Goal: Information Seeking & Learning: Learn about a topic

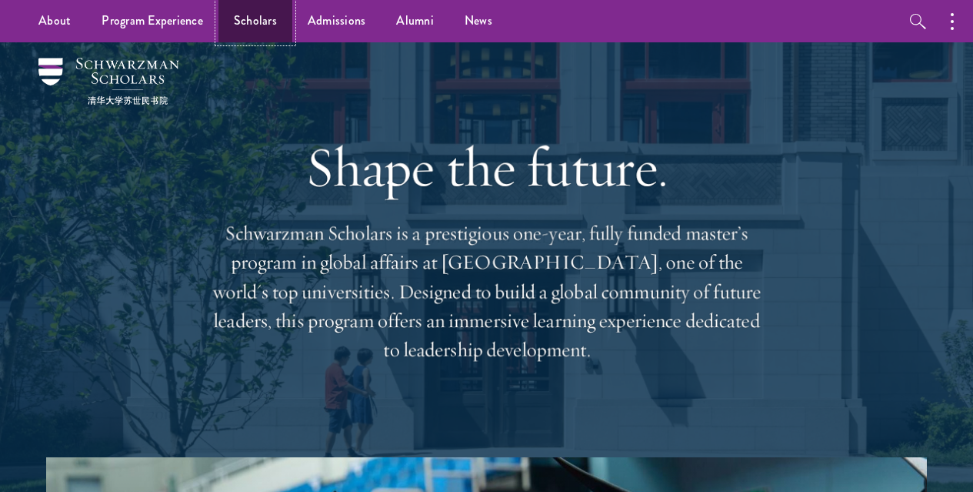
click at [249, 22] on link "Scholars" at bounding box center [256, 21] width 74 height 42
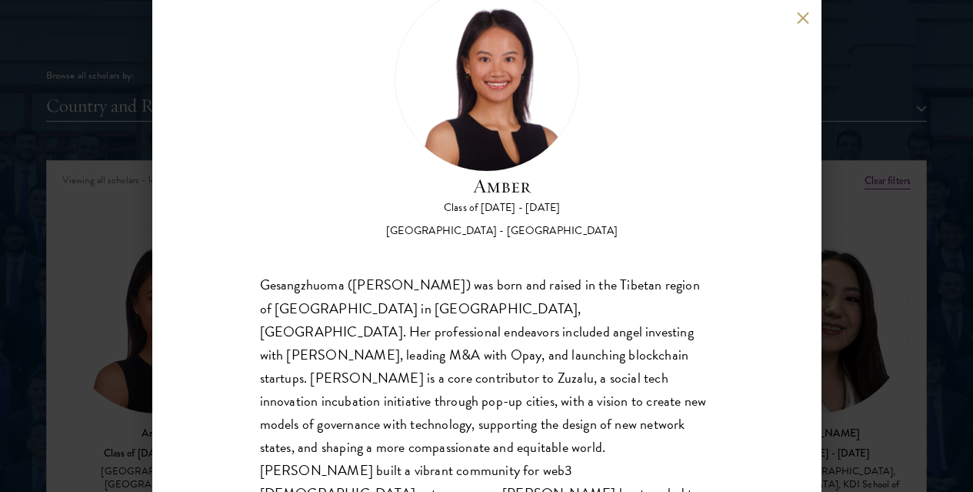
scroll to position [99, 0]
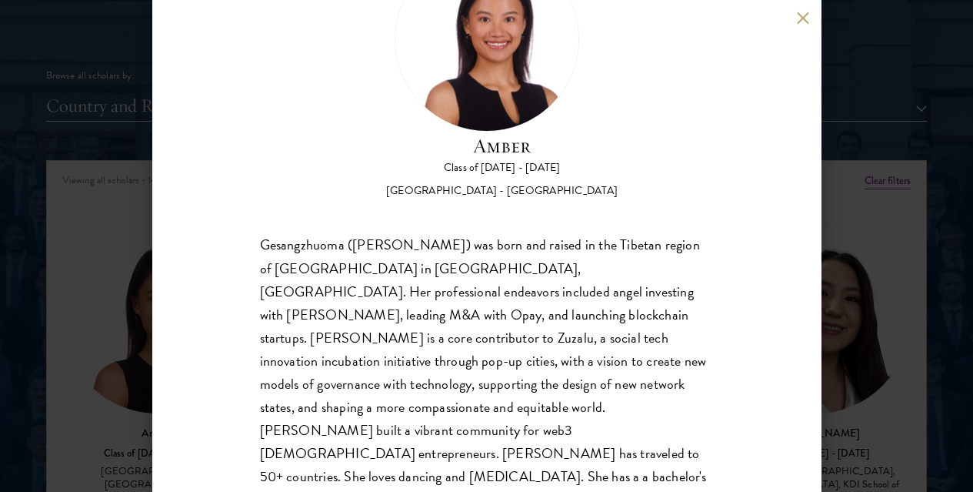
click at [806, 21] on button at bounding box center [803, 18] width 13 height 13
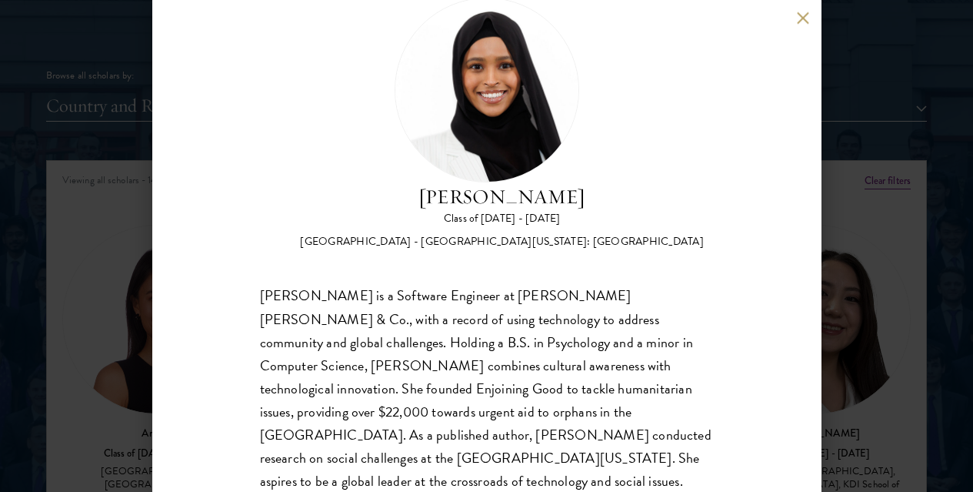
scroll to position [48, 0]
click at [803, 13] on button at bounding box center [803, 18] width 13 height 13
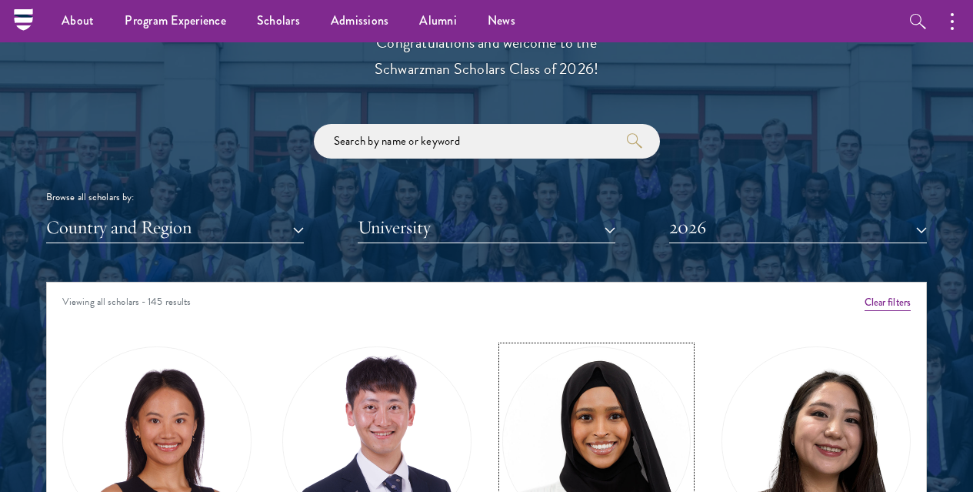
scroll to position [1693, 0]
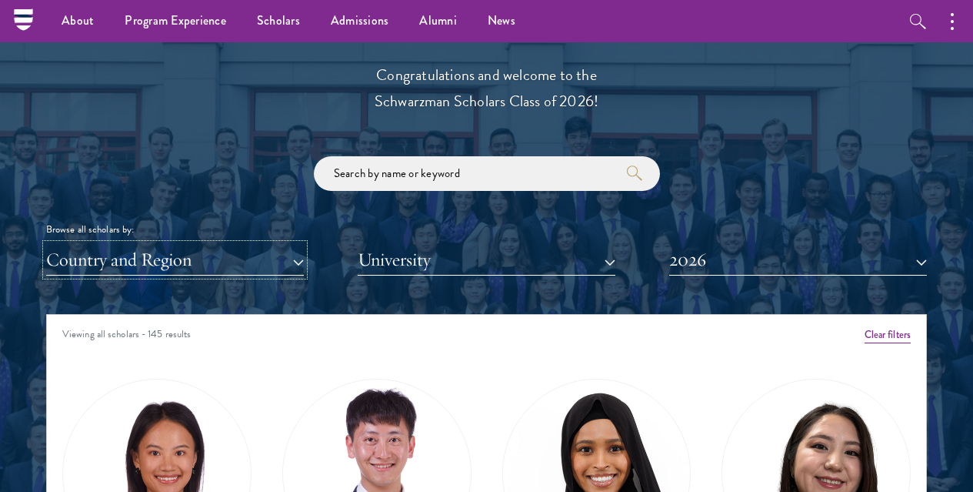
click at [199, 244] on button "Country and Region" at bounding box center [175, 260] width 258 height 32
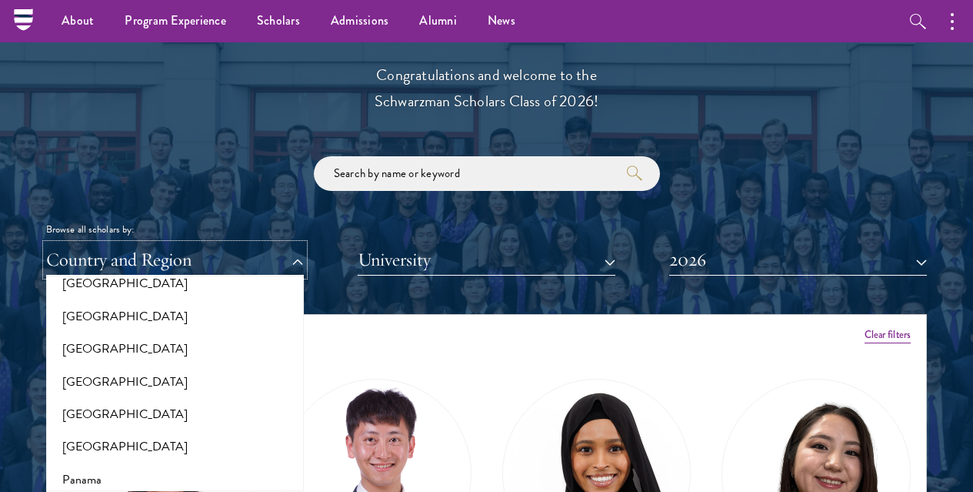
scroll to position [2231, 0]
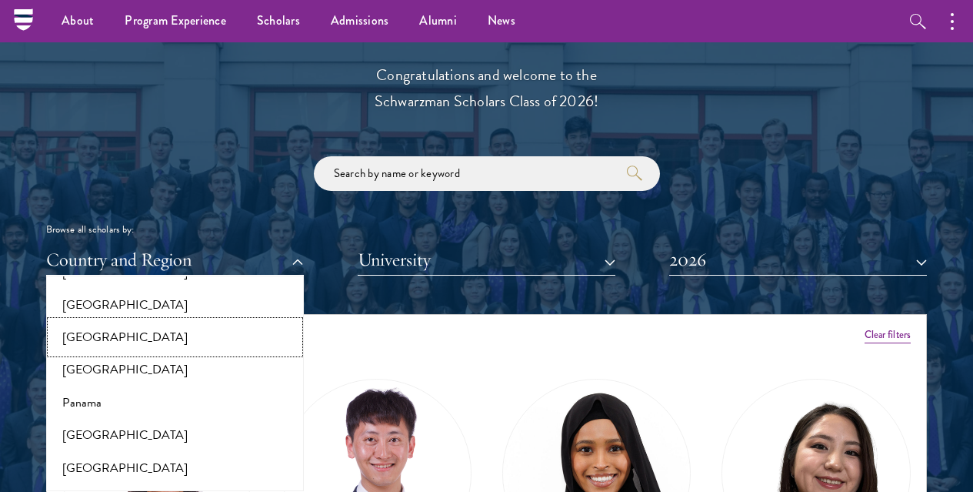
click at [128, 321] on button "[GEOGRAPHIC_DATA]" at bounding box center [175, 337] width 249 height 32
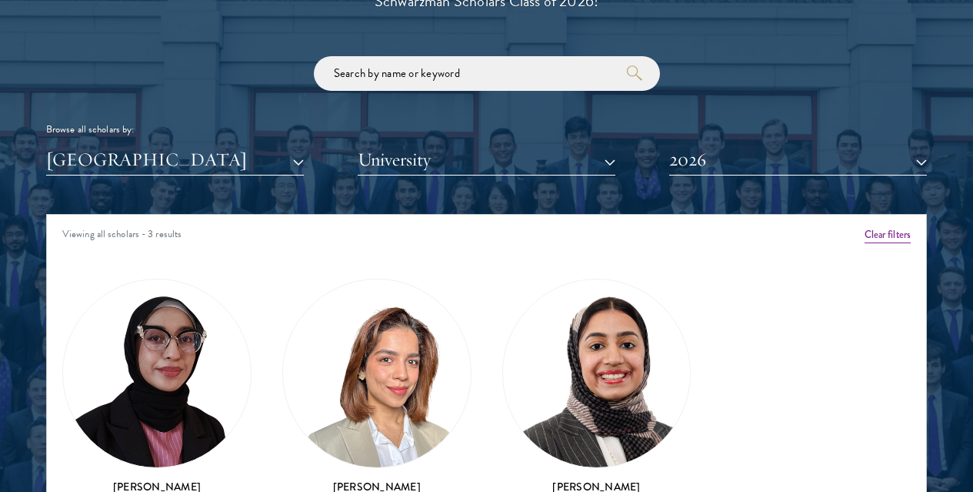
scroll to position [1847, 0]
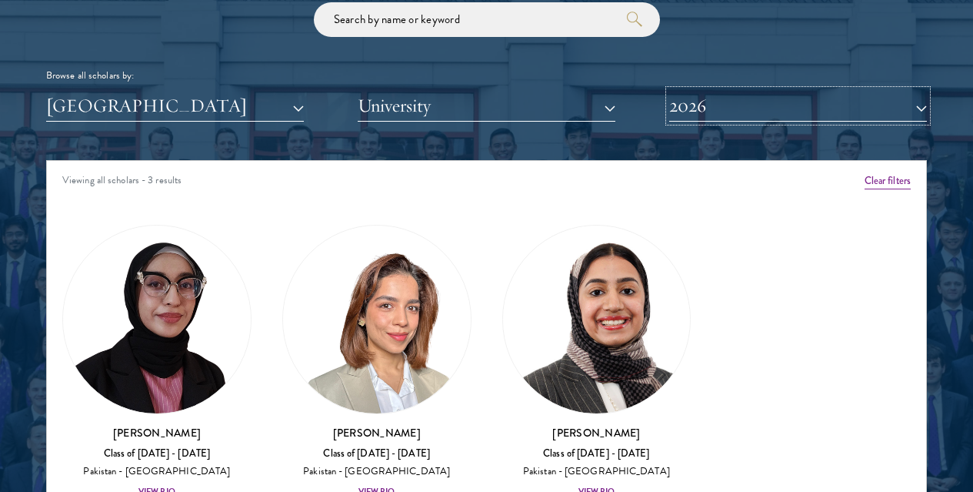
click at [726, 90] on button "2026" at bounding box center [798, 106] width 258 height 32
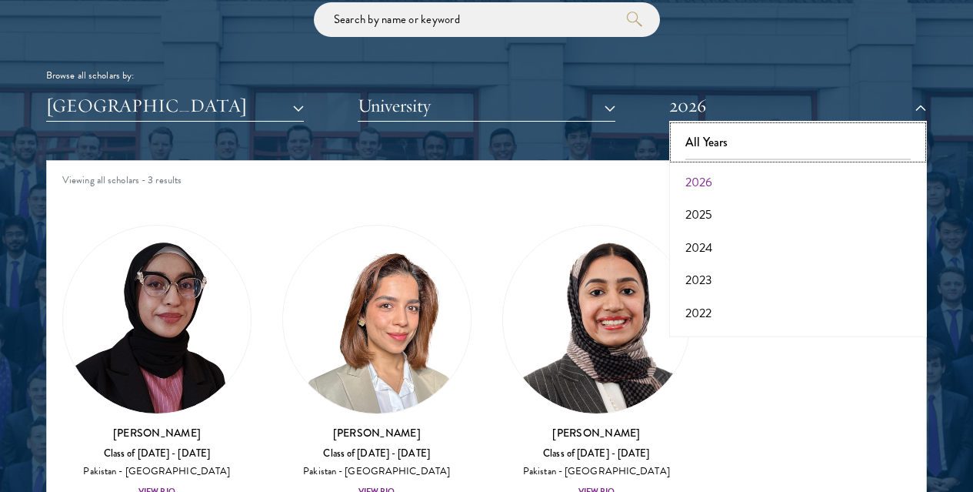
click at [720, 126] on button "All Years" at bounding box center [798, 142] width 249 height 32
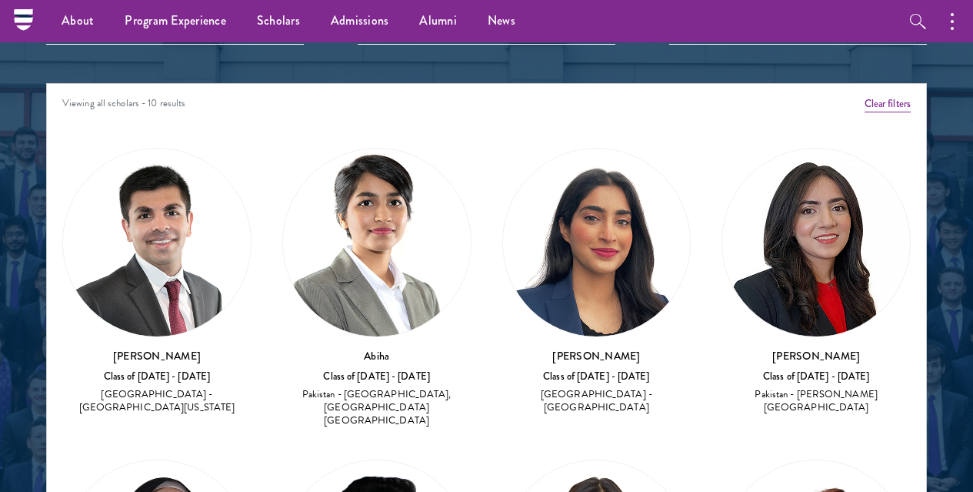
scroll to position [1616, 0]
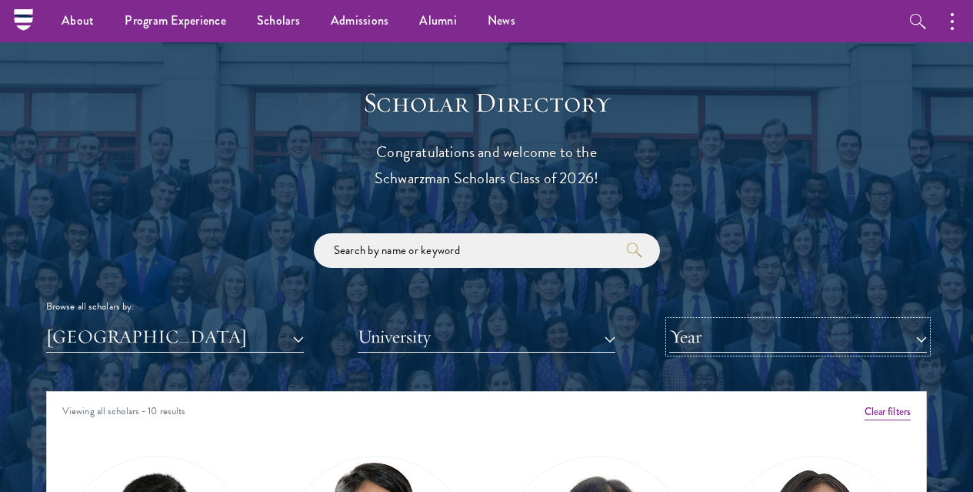
click at [736, 321] on button "Year" at bounding box center [798, 337] width 258 height 32
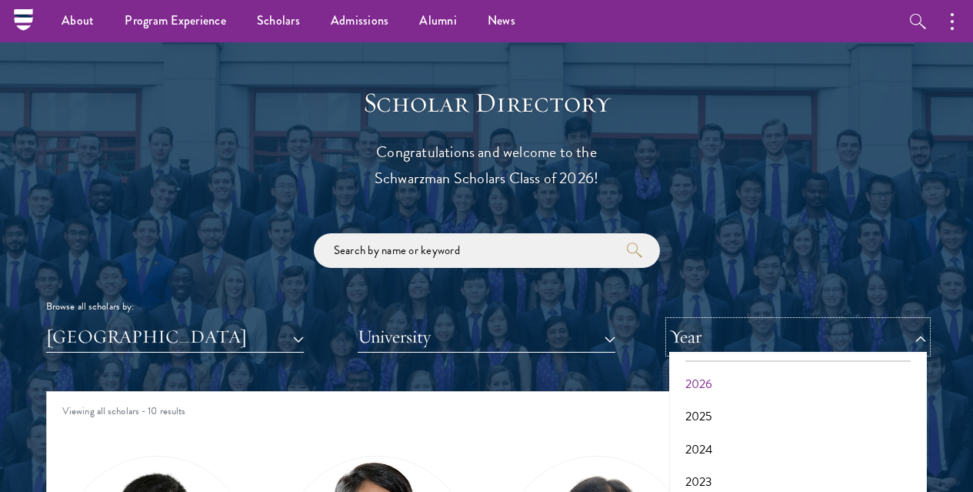
scroll to position [0, 0]
click at [689, 397] on button "2026" at bounding box center [798, 413] width 249 height 32
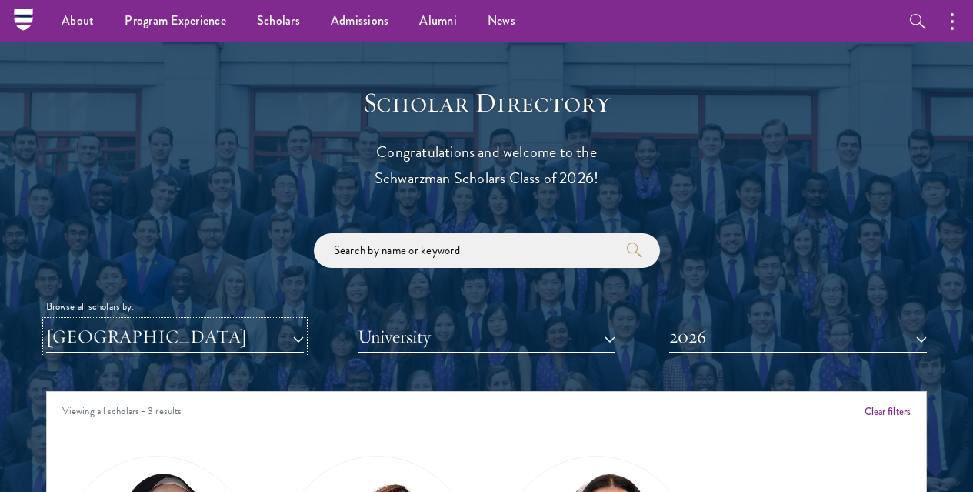
click at [179, 321] on button "[GEOGRAPHIC_DATA]" at bounding box center [175, 337] width 258 height 32
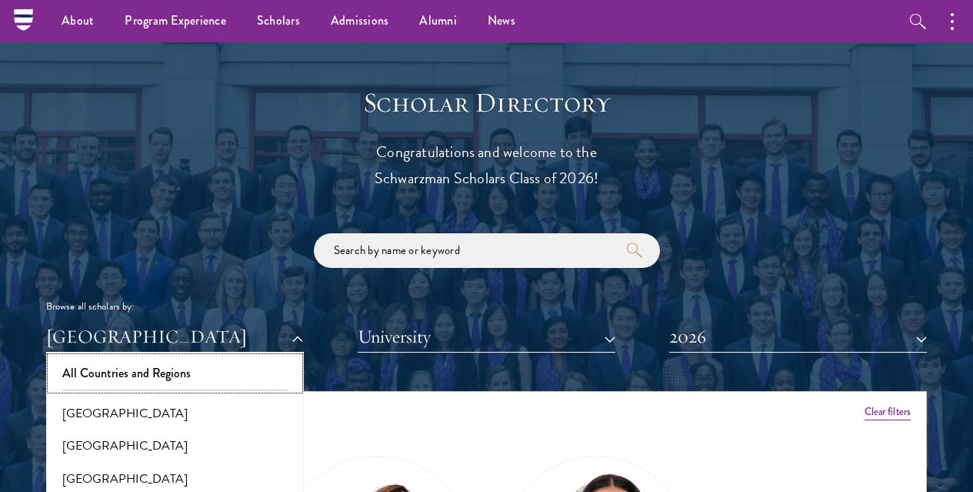
click at [128, 357] on button "All Countries and Regions" at bounding box center [175, 373] width 249 height 32
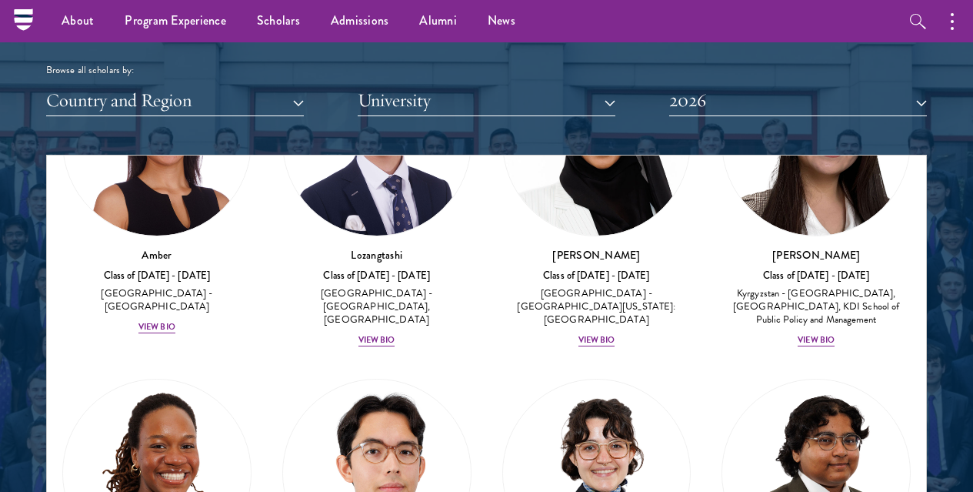
scroll to position [154, 0]
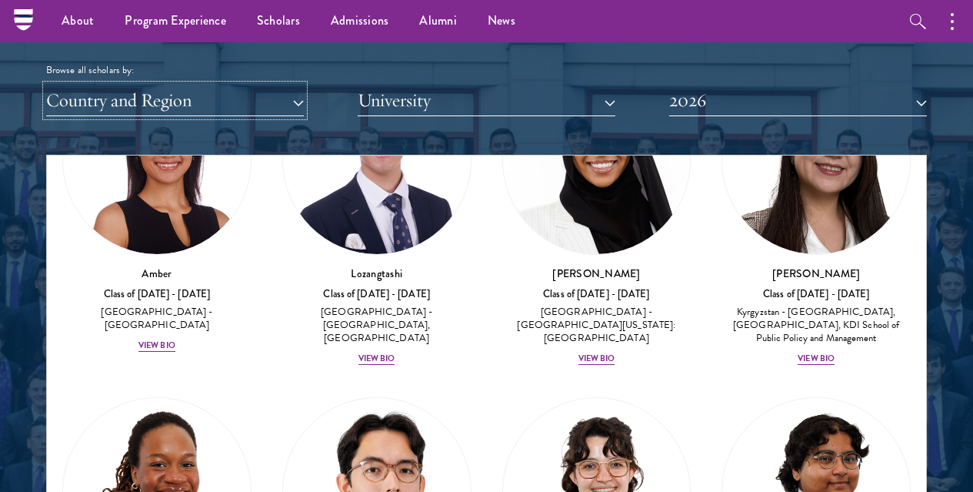
click at [165, 85] on button "Country and Region" at bounding box center [175, 101] width 258 height 32
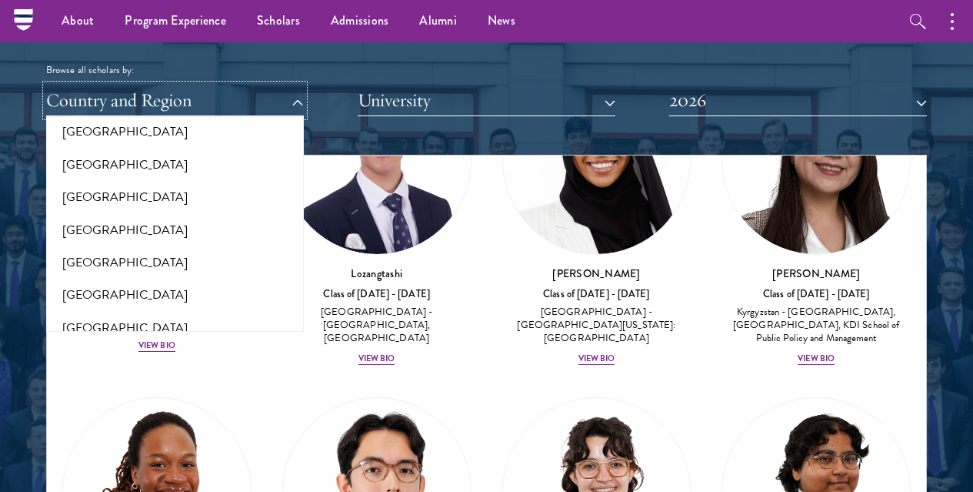
scroll to position [462, 0]
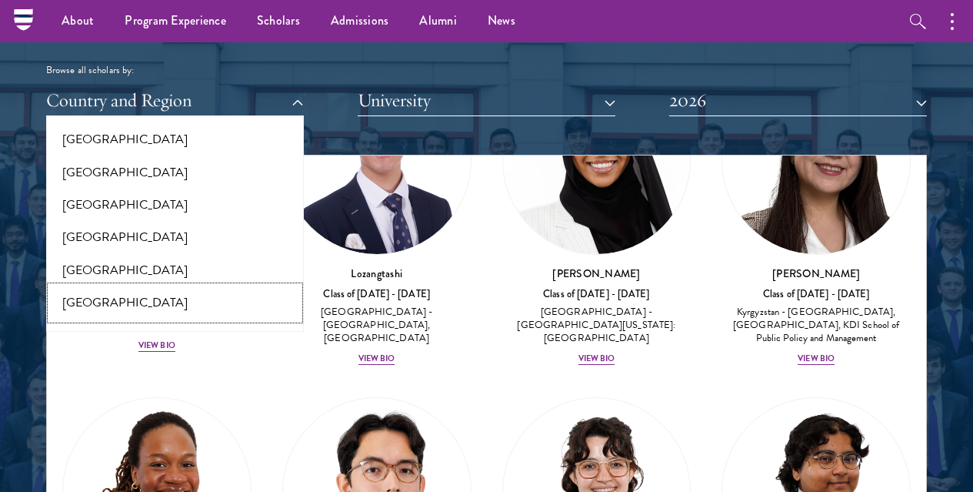
click at [105, 286] on button "[GEOGRAPHIC_DATA]" at bounding box center [175, 302] width 249 height 32
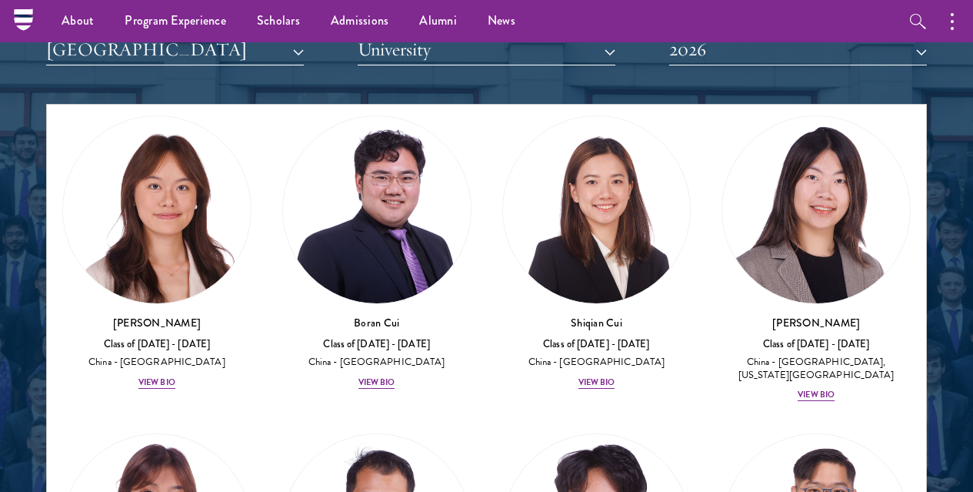
scroll to position [308, 0]
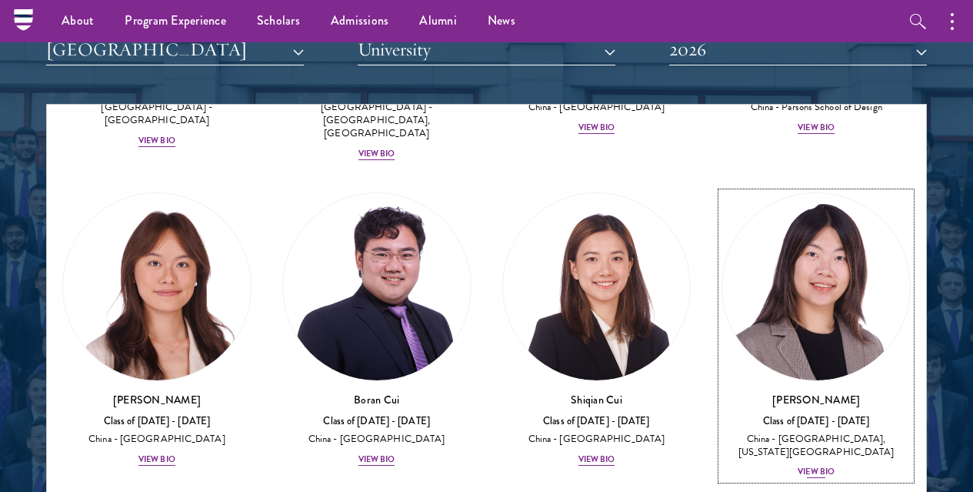
click at [798, 465] on div "View Bio" at bounding box center [816, 471] width 37 height 12
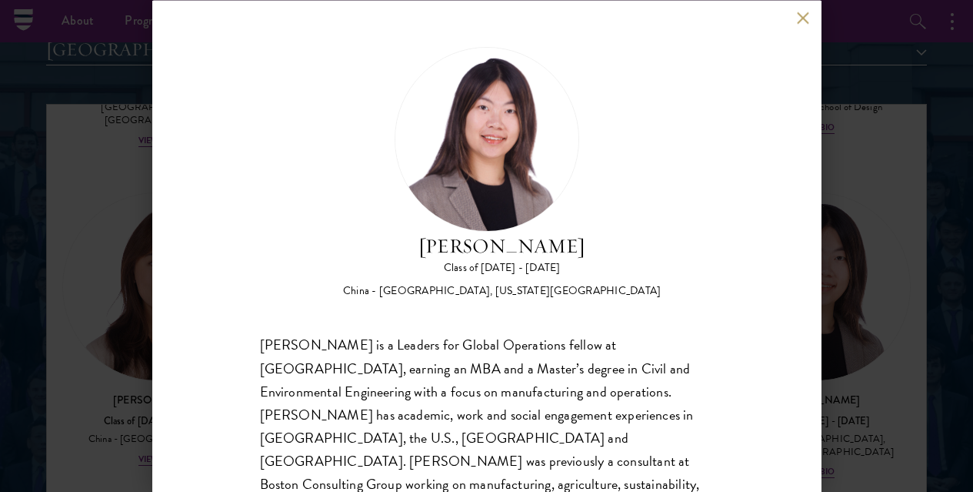
click at [802, 17] on button at bounding box center [803, 18] width 13 height 13
